Goal: Task Accomplishment & Management: Manage account settings

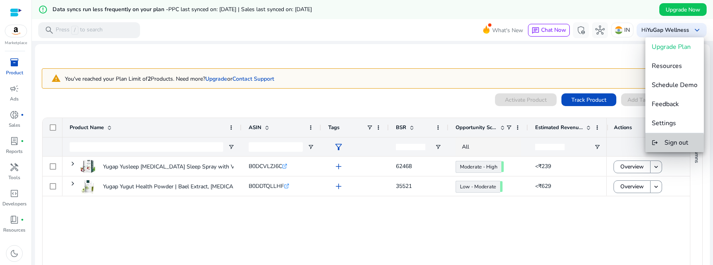
click at [663, 145] on button "logout Sign out" at bounding box center [675, 142] width 59 height 19
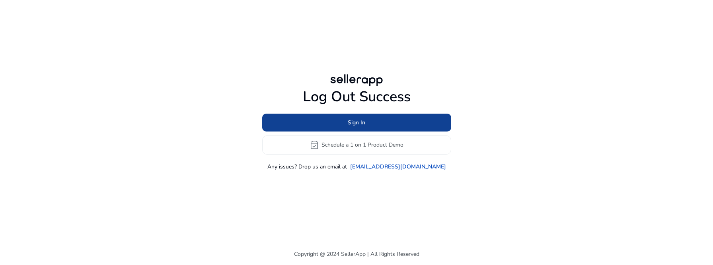
click at [305, 114] on span at bounding box center [356, 122] width 189 height 19
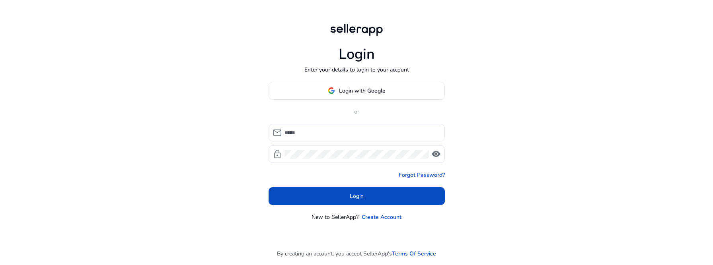
type input "**********"
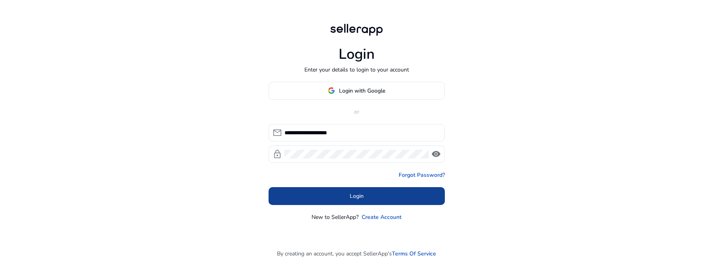
click at [317, 195] on span at bounding box center [357, 196] width 176 height 19
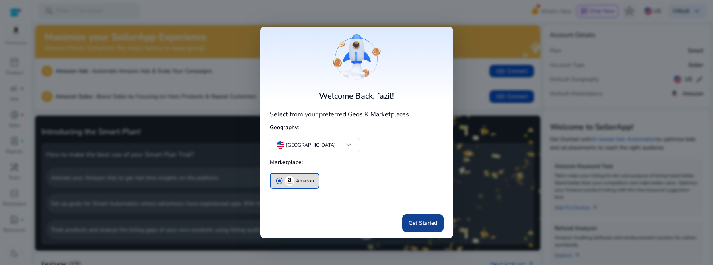
click at [420, 222] on span "Get Started" at bounding box center [423, 223] width 29 height 8
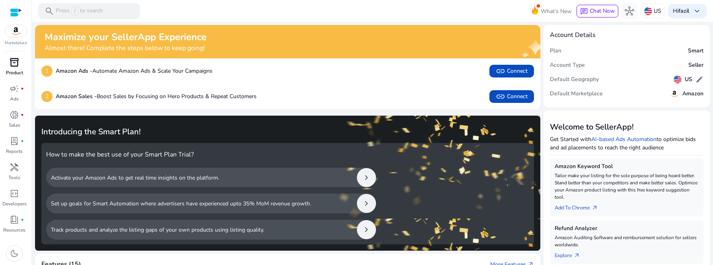
click at [14, 69] on p "Product" at bounding box center [14, 72] width 17 height 7
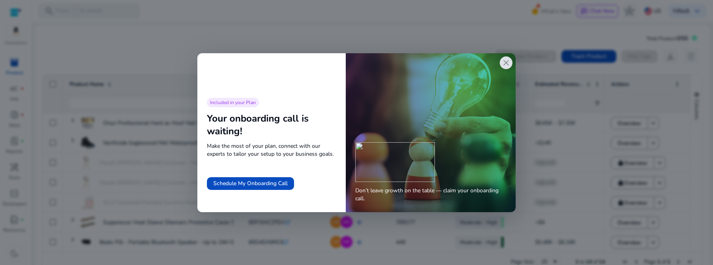
click at [501, 60] on span "close" at bounding box center [506, 63] width 10 height 10
